Goal: Navigation & Orientation: Understand site structure

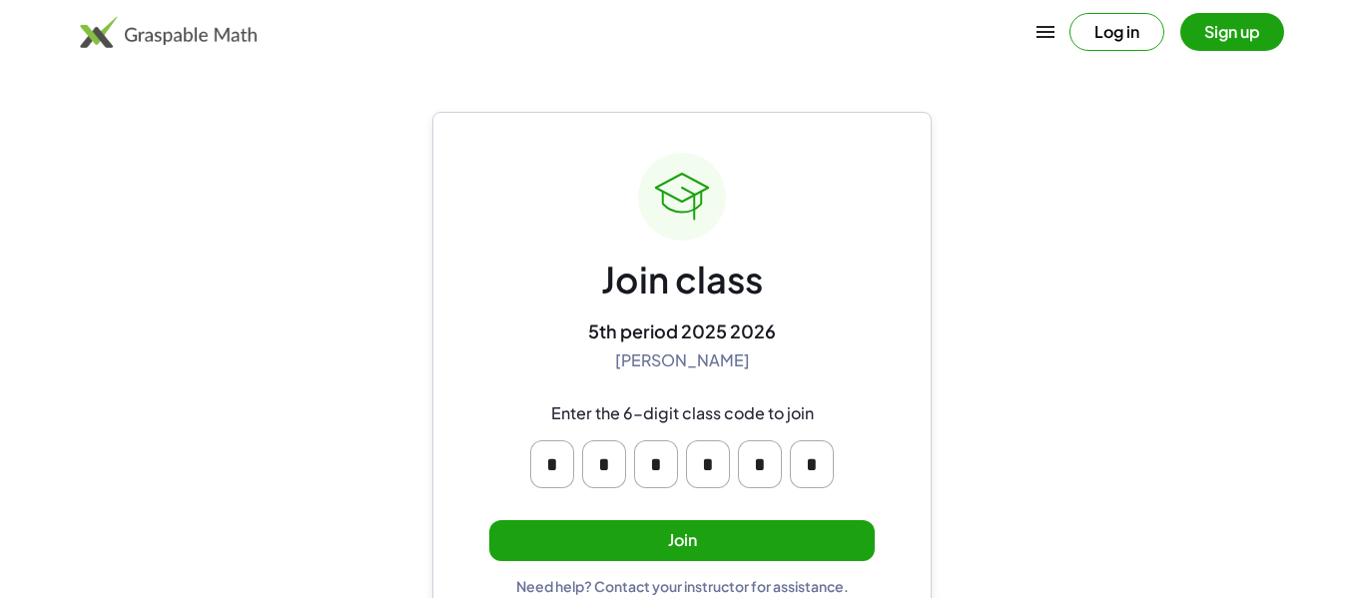
click at [710, 545] on button "Join" at bounding box center [681, 540] width 385 height 41
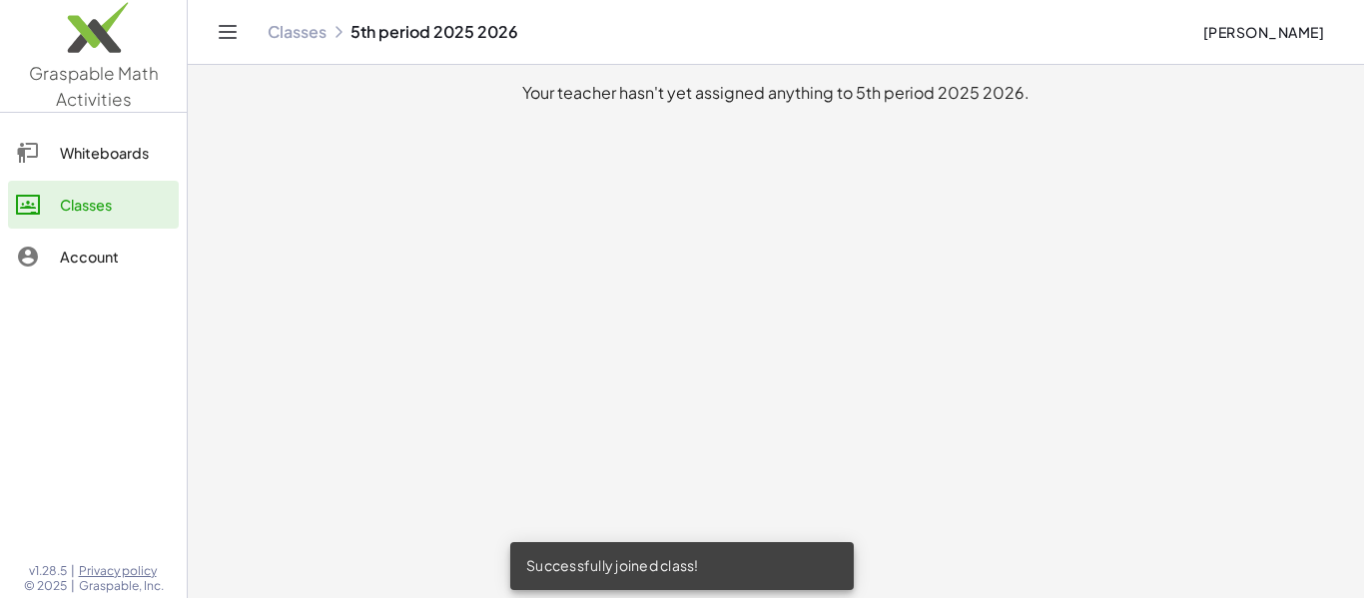
click at [69, 136] on link "Whiteboards" at bounding box center [93, 153] width 171 height 48
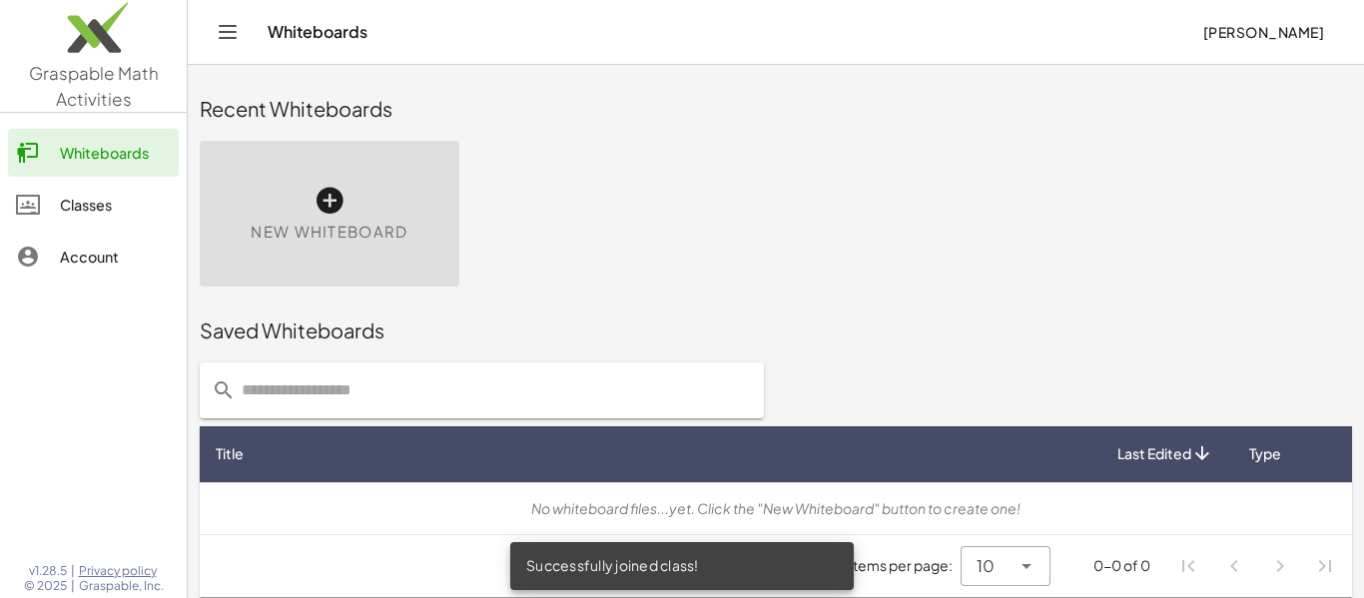
click at [78, 193] on div "Classes" at bounding box center [115, 205] width 111 height 24
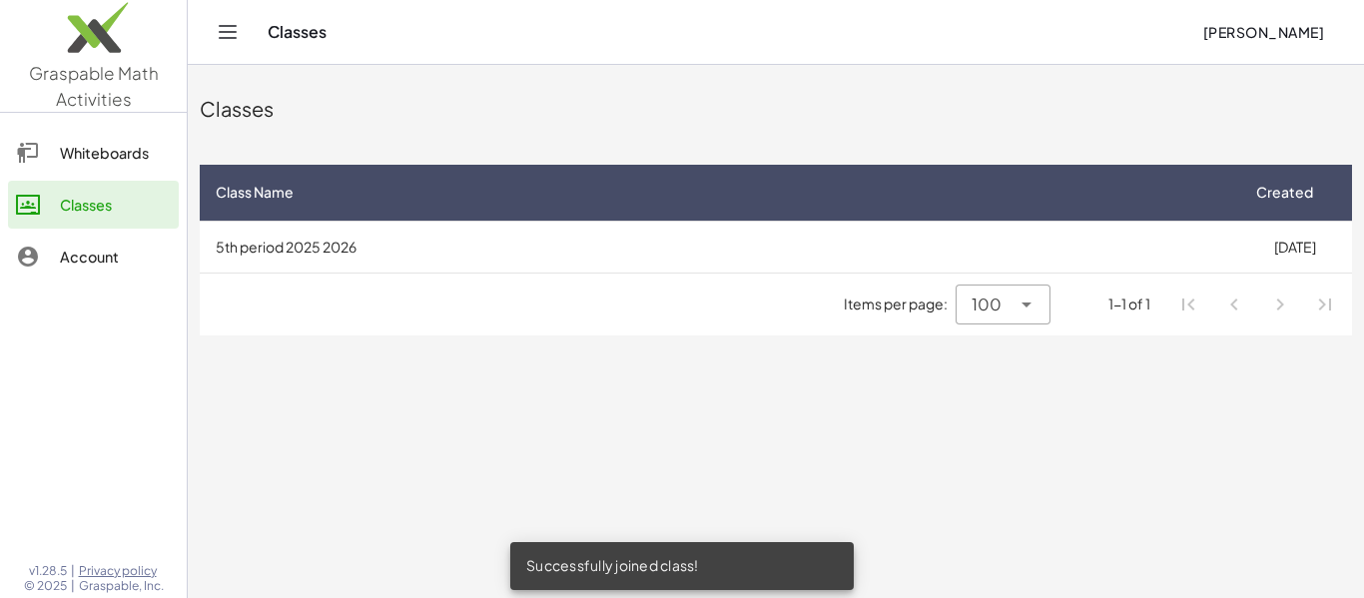
click at [79, 243] on link "Account" at bounding box center [93, 257] width 171 height 48
